Goal: Task Accomplishment & Management: Manage account settings

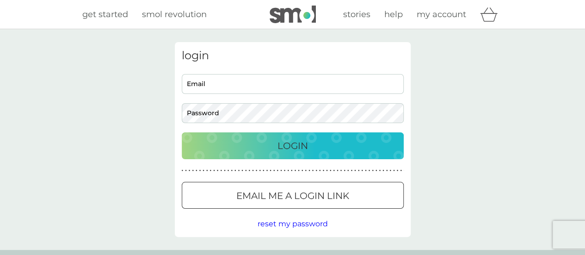
click at [293, 85] on input "Email" at bounding box center [293, 84] width 222 height 20
type input "[EMAIL_ADDRESS][DOMAIN_NAME]"
click at [137, 159] on div "login [EMAIL_ADDRESS][DOMAIN_NAME] Email Password Login ● ● ● ● ● ● ● ● ● ● ● ●…" at bounding box center [292, 139] width 585 height 221
click at [109, 155] on div "login [EMAIL_ADDRESS][DOMAIN_NAME] Email Password Login ● ● ● ● ● ● ● ● ● ● ● ●…" at bounding box center [292, 139] width 585 height 221
click at [257, 196] on p "Email me a login link" at bounding box center [292, 195] width 113 height 15
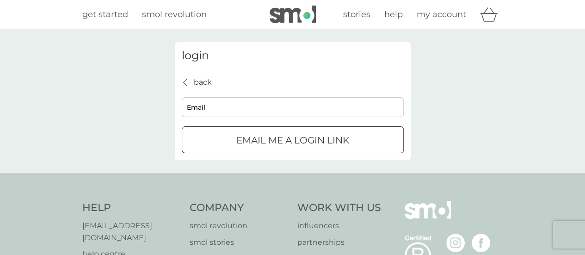
click at [243, 101] on input "Email" at bounding box center [293, 107] width 222 height 20
click at [252, 108] on input "Email" at bounding box center [293, 107] width 222 height 20
type input "[EMAIL_ADDRESS][DOMAIN_NAME]"
click at [342, 129] on button "Email me a login link" at bounding box center [293, 139] width 222 height 27
